Goal: Information Seeking & Learning: Learn about a topic

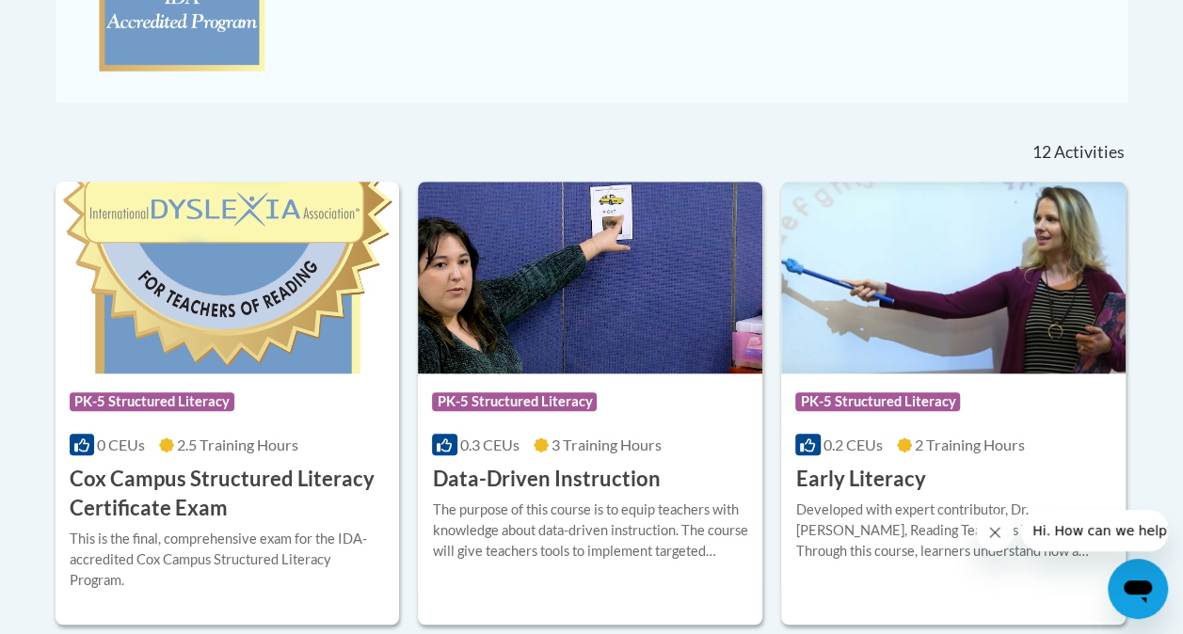
scroll to position [680, 0]
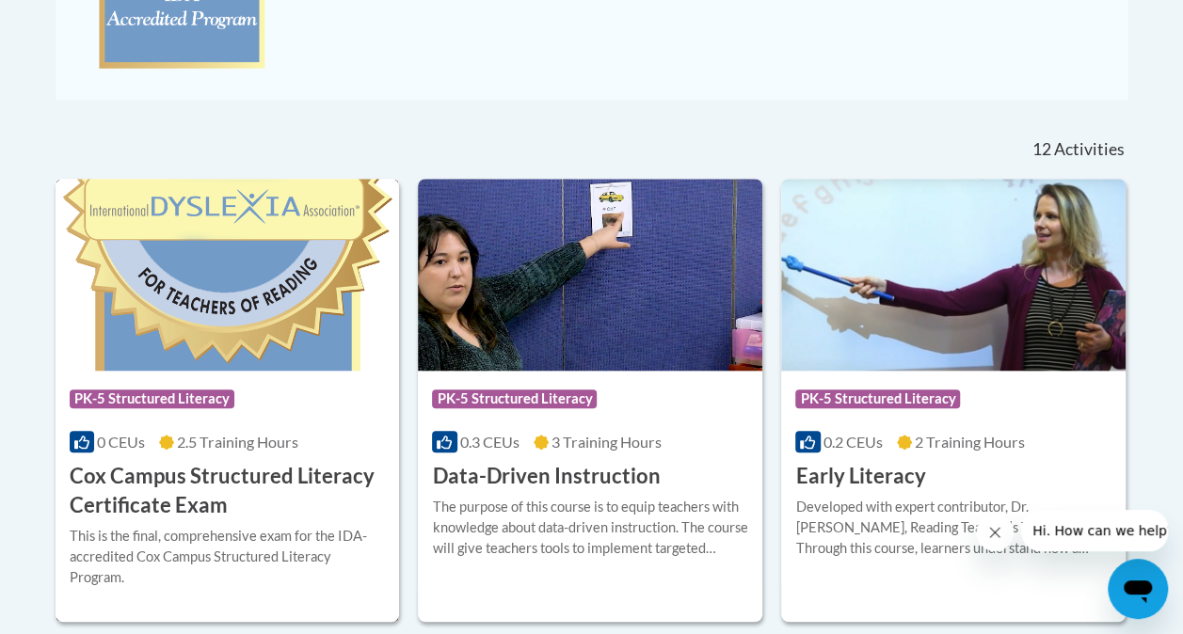
click at [107, 489] on h3 "Cox Campus Structured Literacy Certificate Exam" at bounding box center [228, 491] width 316 height 58
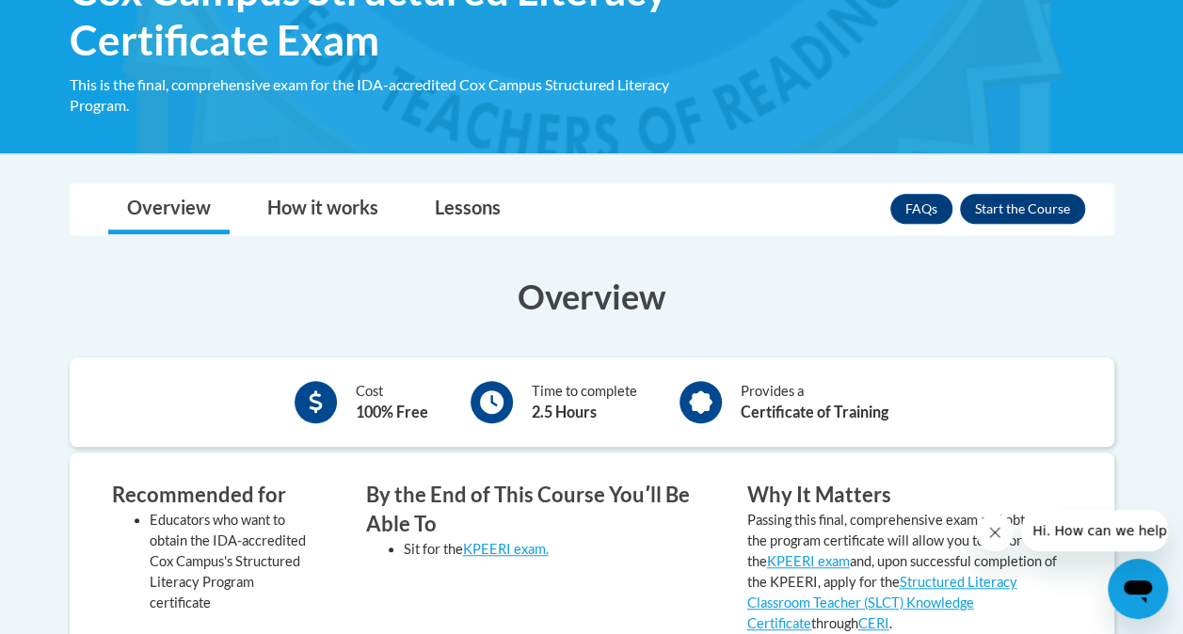
scroll to position [348, 0]
click at [290, 217] on link "How it works" at bounding box center [323, 209] width 149 height 50
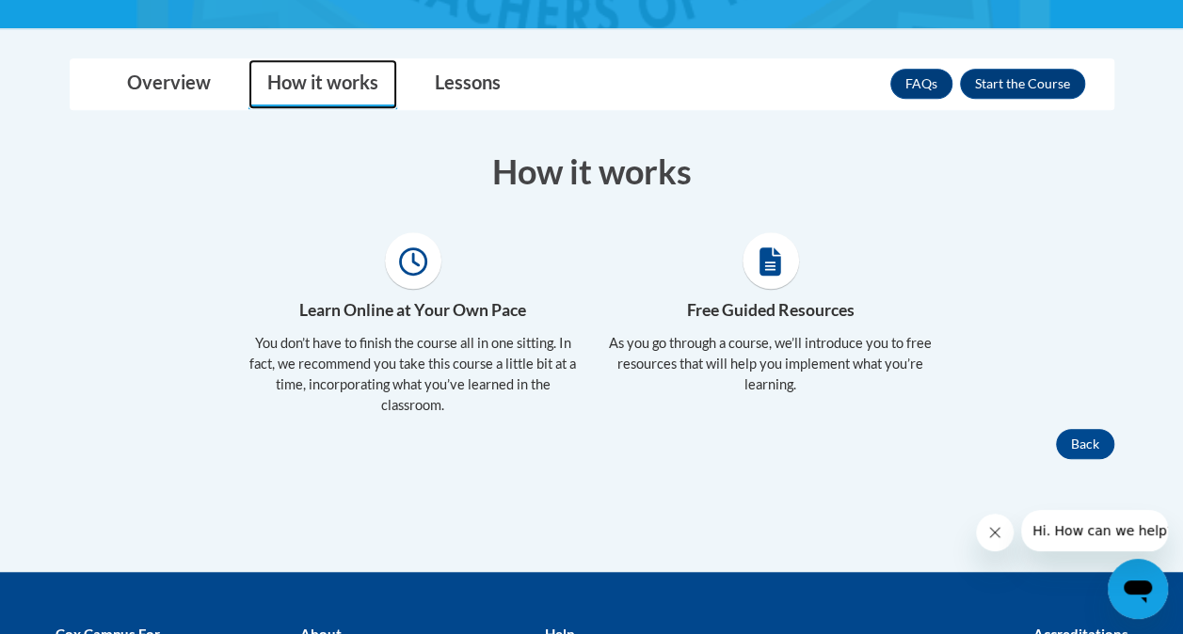
scroll to position [487, 0]
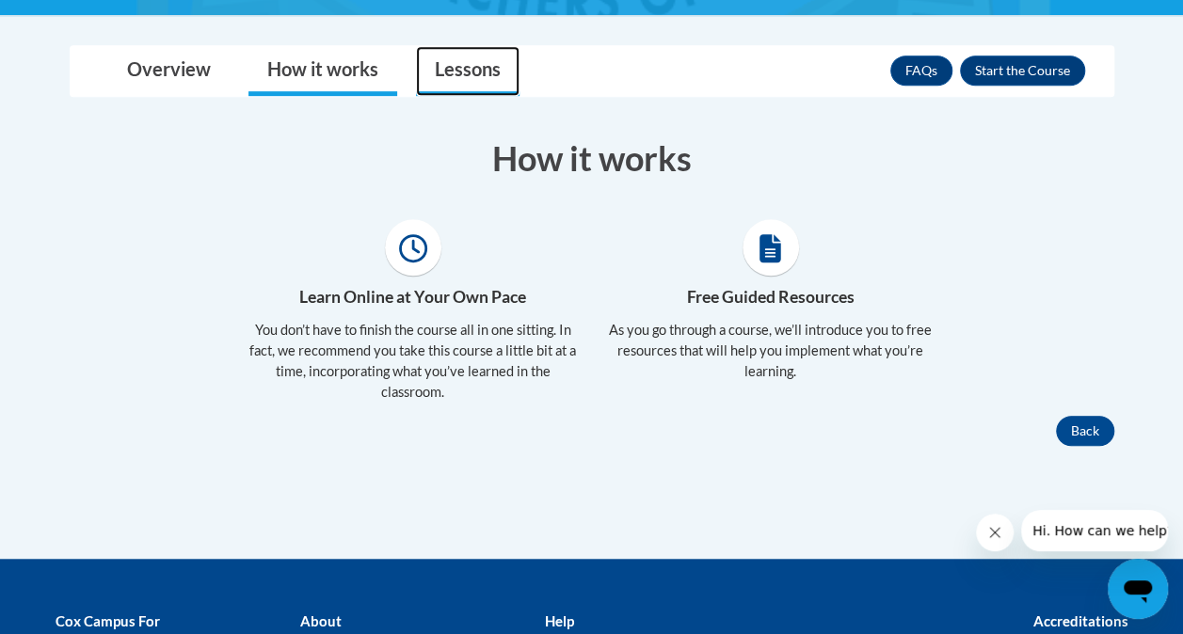
click at [465, 68] on link "Lessons" at bounding box center [468, 71] width 104 height 50
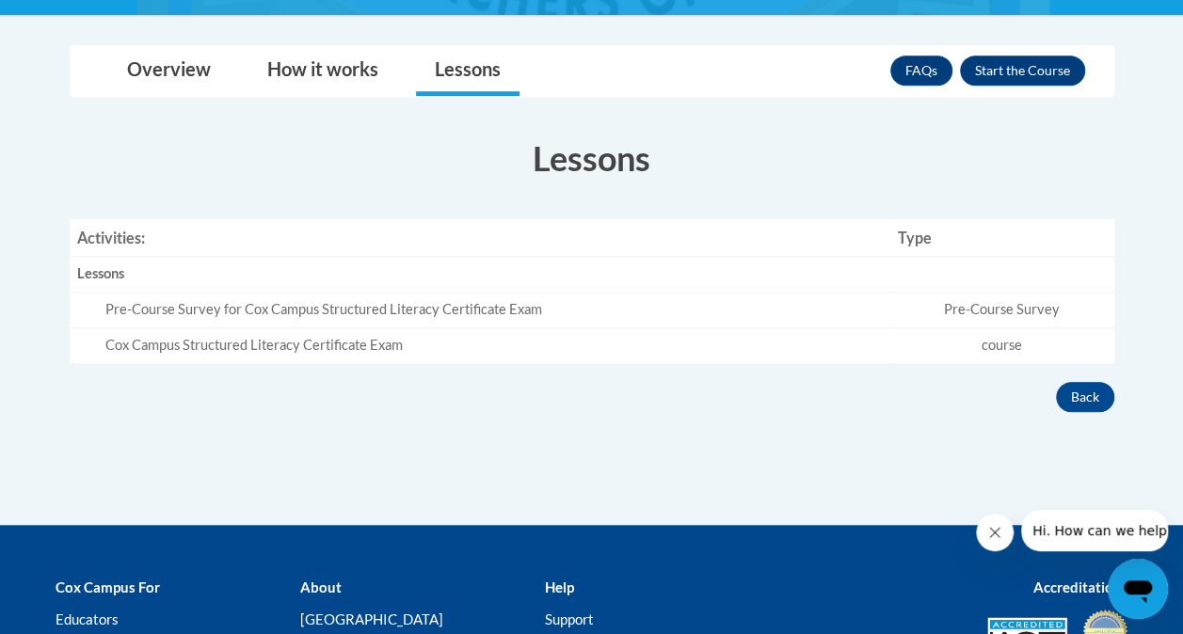
click at [191, 308] on div "Pre-Course Survey for Cox Campus Structured Literacy Certificate Exam" at bounding box center [494, 310] width 778 height 20
click at [152, 345] on div "Cox Campus Structured Literacy Certificate Exam" at bounding box center [494, 346] width 778 height 20
click at [152, 74] on link "Overview" at bounding box center [168, 71] width 121 height 50
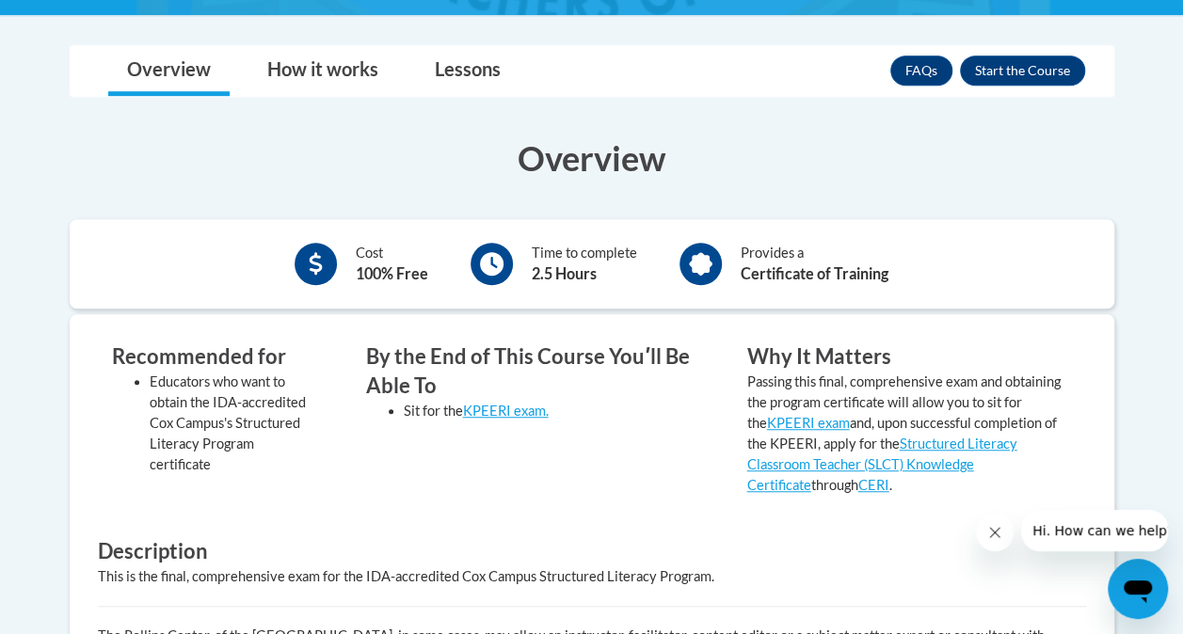
click at [492, 368] on h3 "By the End of This Course Youʹll Be Able To" at bounding box center [528, 372] width 325 height 58
click at [497, 410] on link "KPEERI exam." at bounding box center [506, 411] width 86 height 16
